Goal: Information Seeking & Learning: Learn about a topic

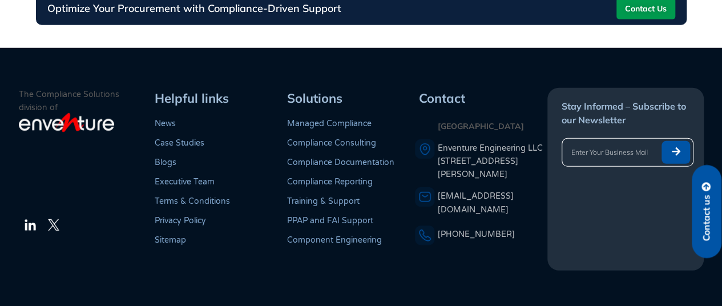
scroll to position [1581, 0]
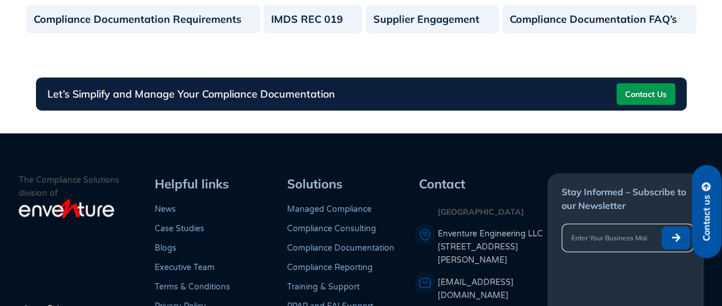
scroll to position [1231, 0]
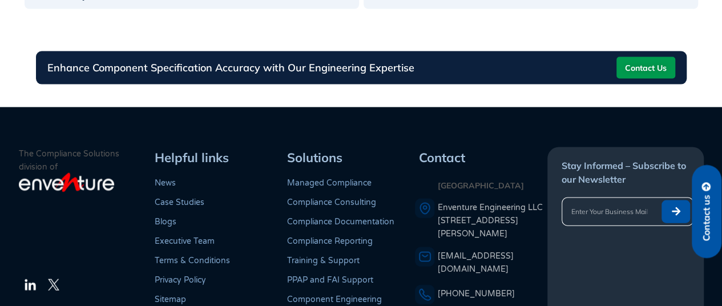
scroll to position [1199, 0]
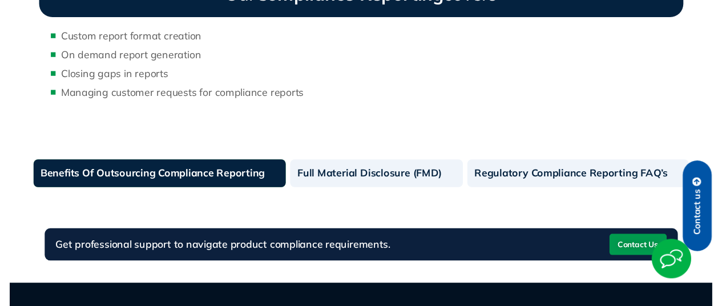
scroll to position [744, 0]
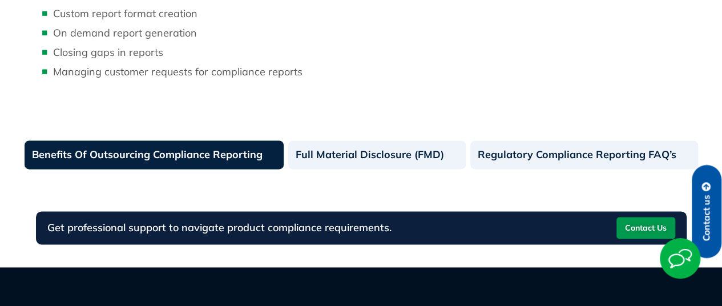
click at [207, 157] on link "Benefits Of Outsourcing Compliance Reporting" at bounding box center [155, 154] width 260 height 29
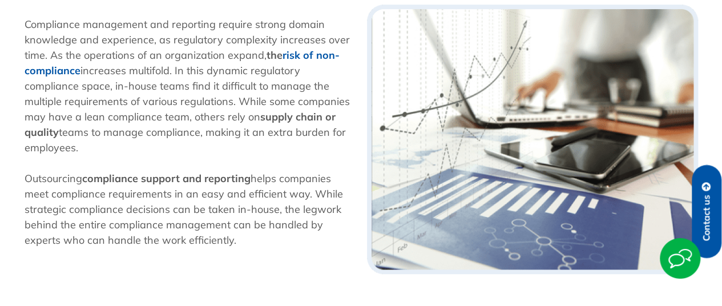
scroll to position [341, 0]
